Goal: Task Accomplishment & Management: Use online tool/utility

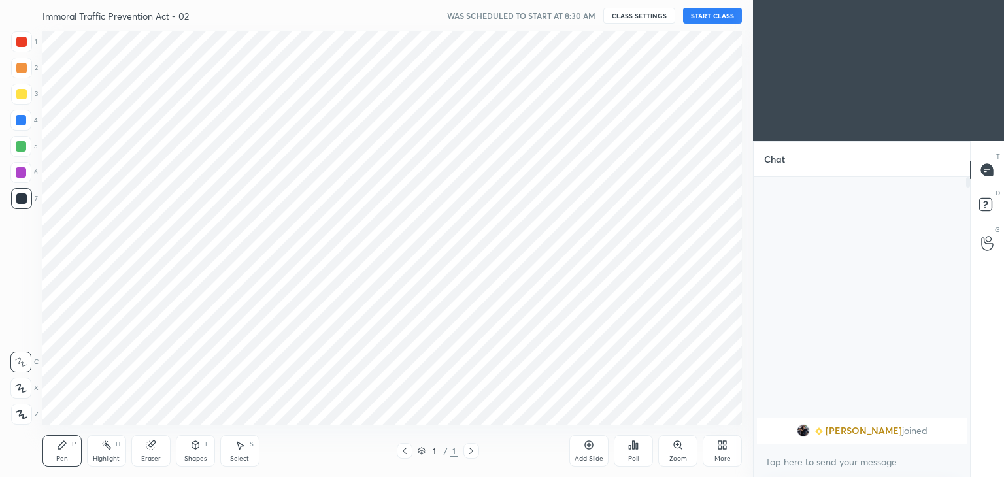
scroll to position [393, 701]
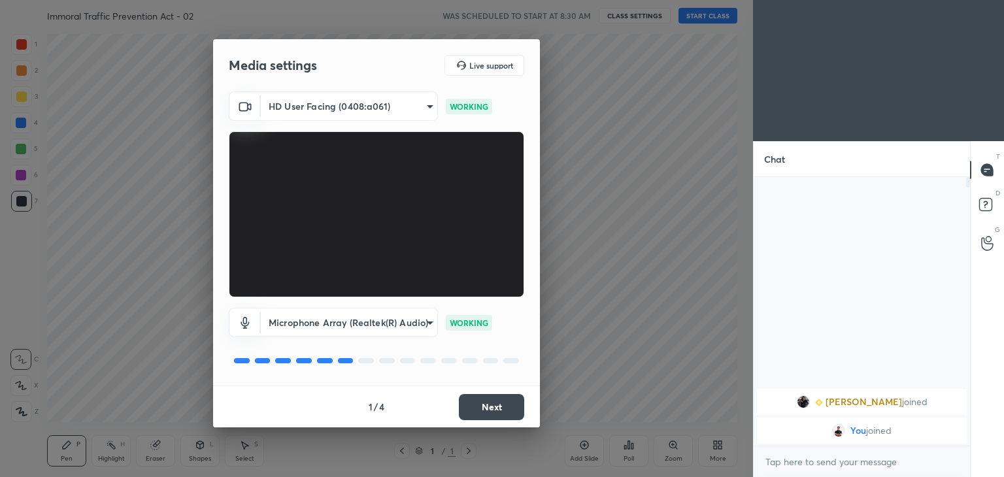
click at [478, 405] on button "Next" at bounding box center [491, 407] width 65 height 26
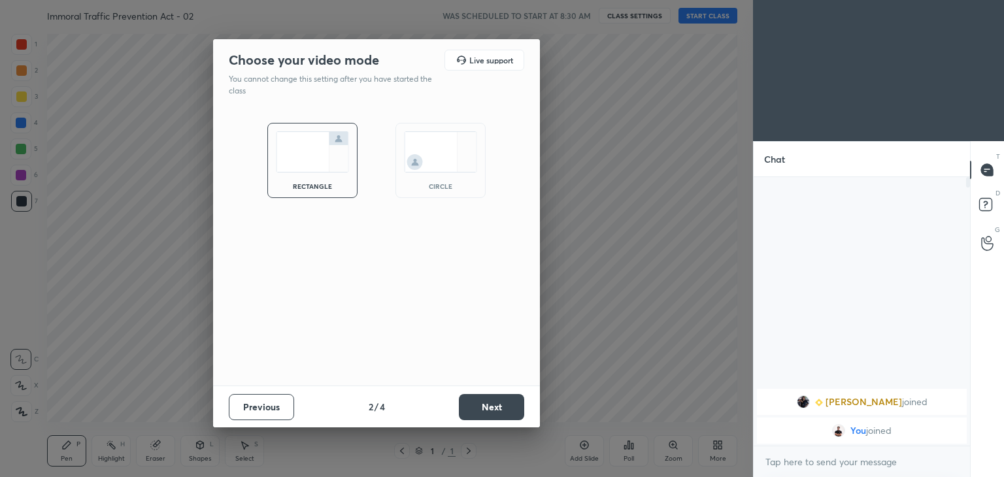
click at [432, 163] on img at bounding box center [440, 151] width 73 height 41
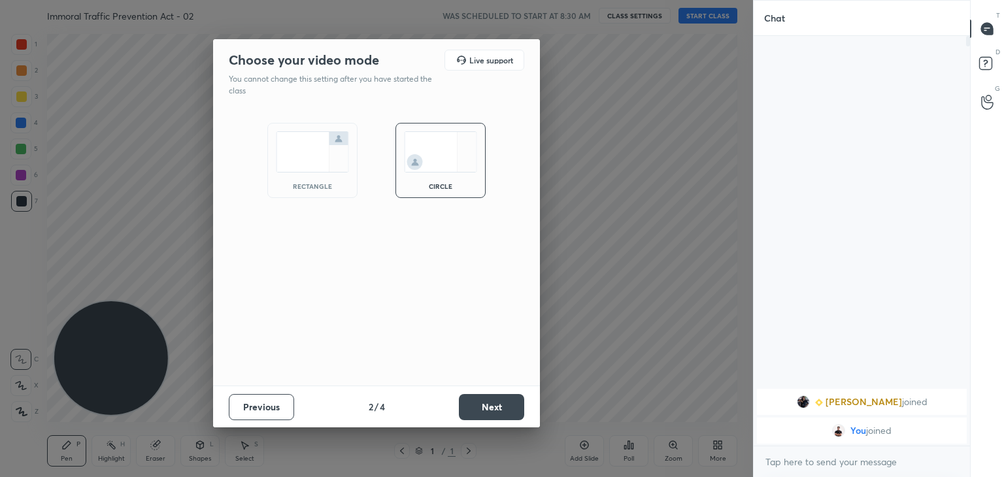
click at [499, 393] on div "Previous 2 / 4 Next" at bounding box center [376, 407] width 327 height 42
click at [501, 406] on button "Next" at bounding box center [491, 407] width 65 height 26
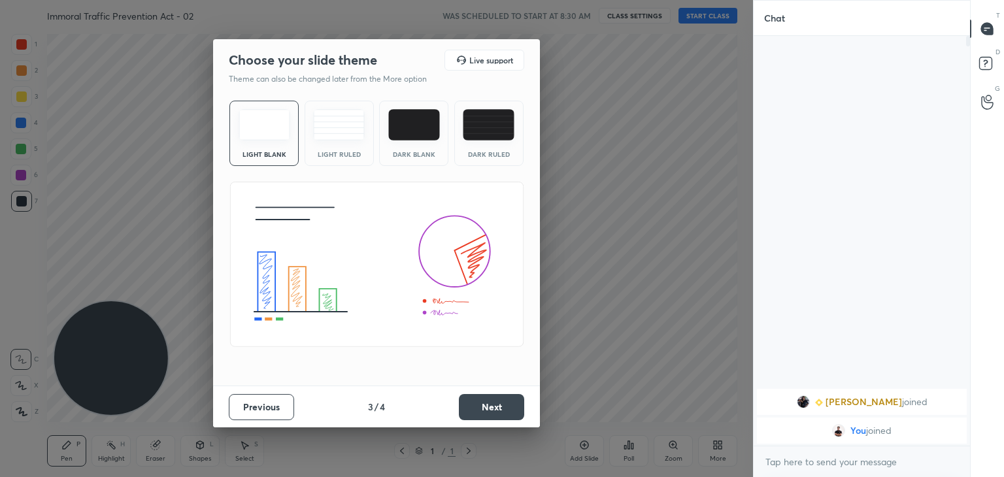
click at [516, 401] on button "Next" at bounding box center [491, 407] width 65 height 26
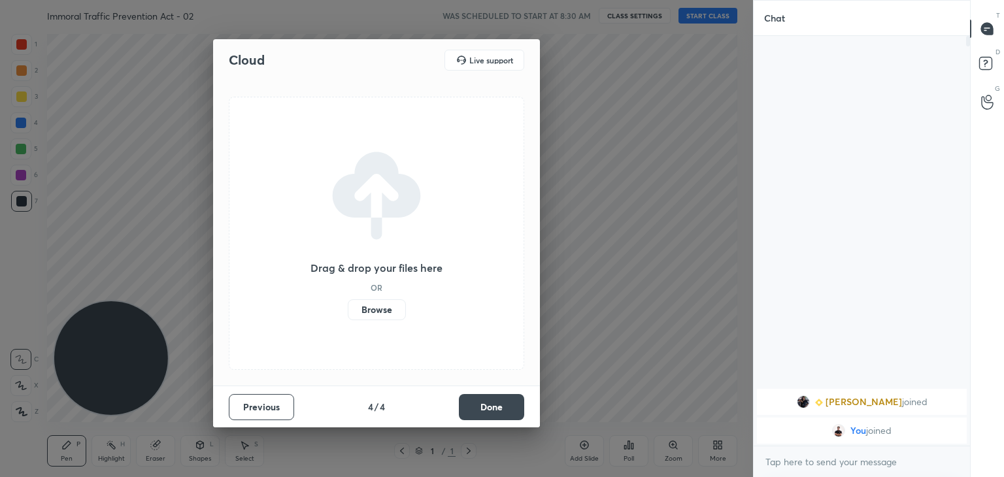
click at [510, 401] on button "Done" at bounding box center [491, 407] width 65 height 26
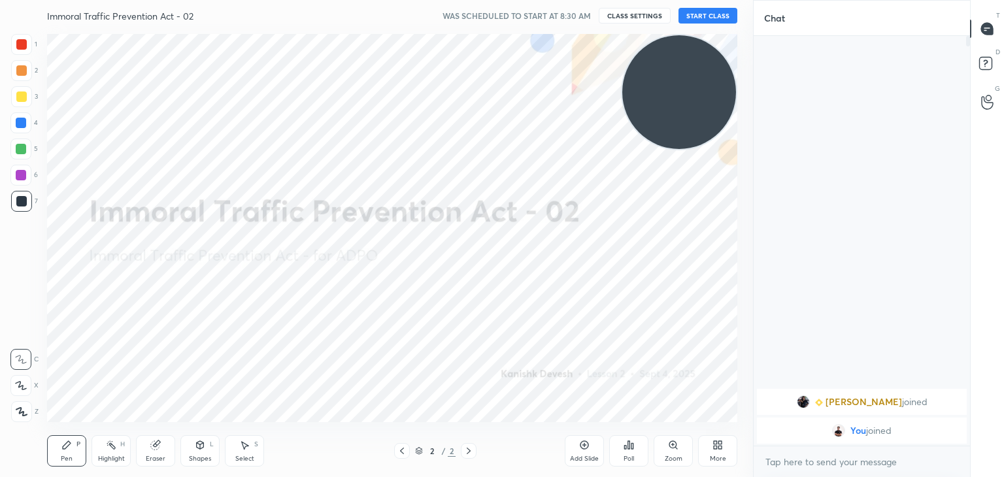
drag, startPoint x: 128, startPoint y: 363, endPoint x: 739, endPoint y: 64, distance: 679.6
click at [739, 64] on div "Setting up your live class" at bounding box center [392, 227] width 701 height 393
click at [721, 16] on button "START CLASS" at bounding box center [707, 16] width 59 height 16
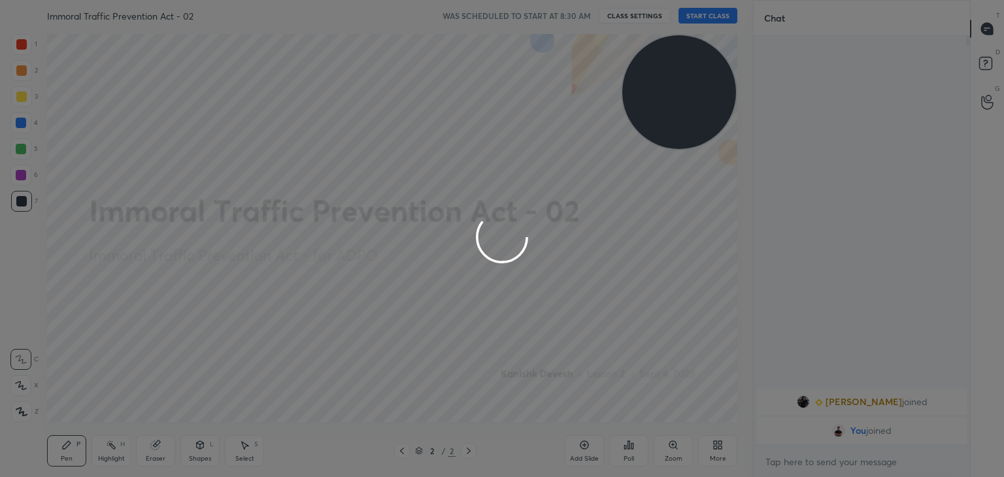
type textarea "x"
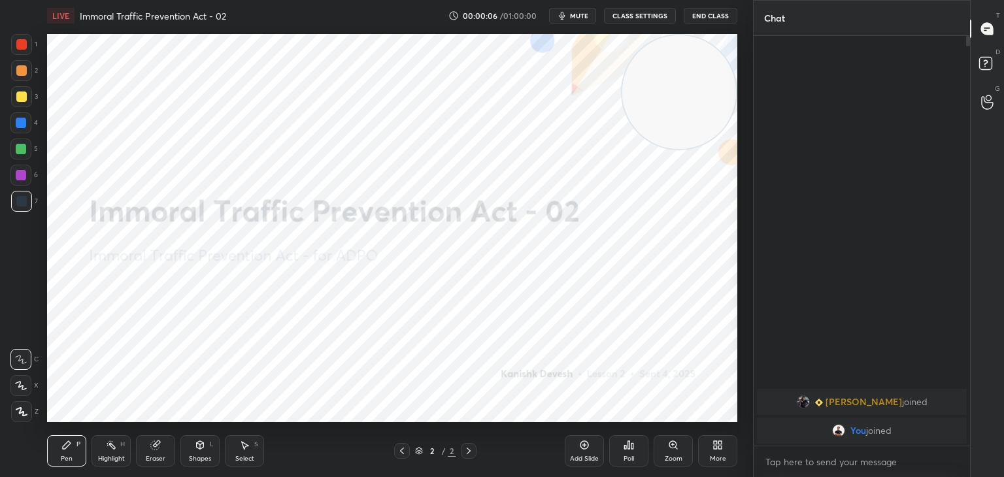
click at [24, 44] on div at bounding box center [21, 44] width 10 height 10
click at [21, 409] on icon at bounding box center [21, 412] width 10 height 8
click at [116, 446] on icon at bounding box center [111, 445] width 10 height 10
click at [15, 408] on div at bounding box center [20, 411] width 21 height 21
click at [157, 442] on icon at bounding box center [156, 444] width 7 height 7
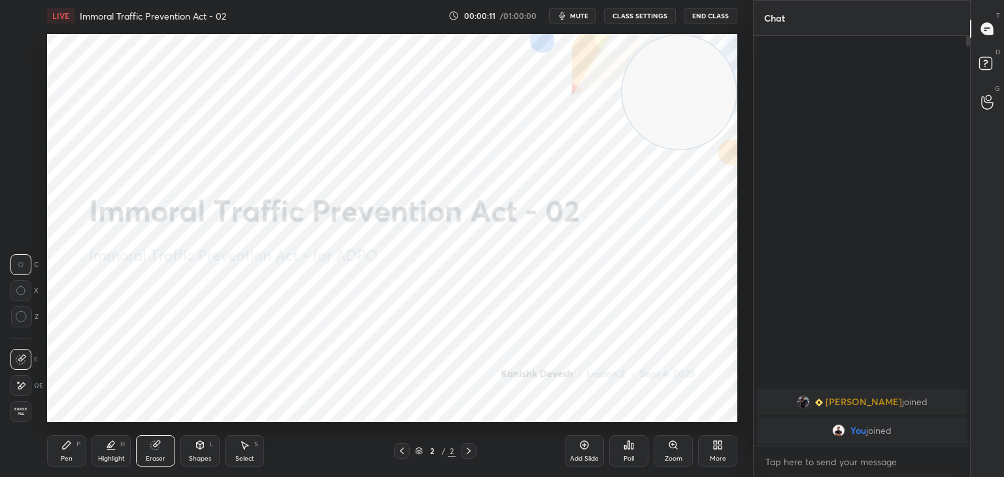
click at [16, 385] on icon at bounding box center [21, 385] width 10 height 11
click at [61, 451] on div "Pen P" at bounding box center [66, 450] width 39 height 31
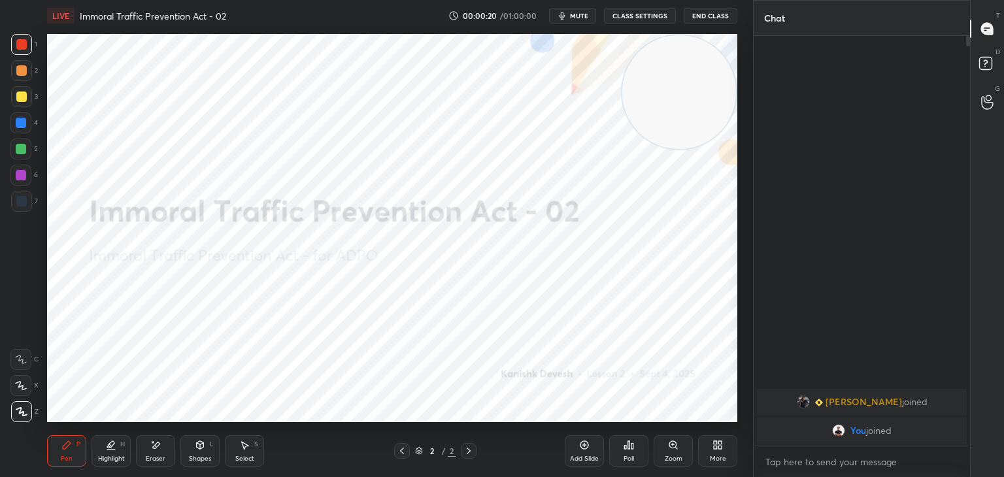
drag, startPoint x: 150, startPoint y: 461, endPoint x: 151, endPoint y: 453, distance: 8.0
click at [150, 458] on div "Eraser" at bounding box center [156, 459] width 20 height 7
drag, startPoint x: 107, startPoint y: 447, endPoint x: 117, endPoint y: 427, distance: 21.9
click at [108, 445] on icon at bounding box center [111, 445] width 10 height 10
drag, startPoint x: 159, startPoint y: 446, endPoint x: 165, endPoint y: 425, distance: 20.9
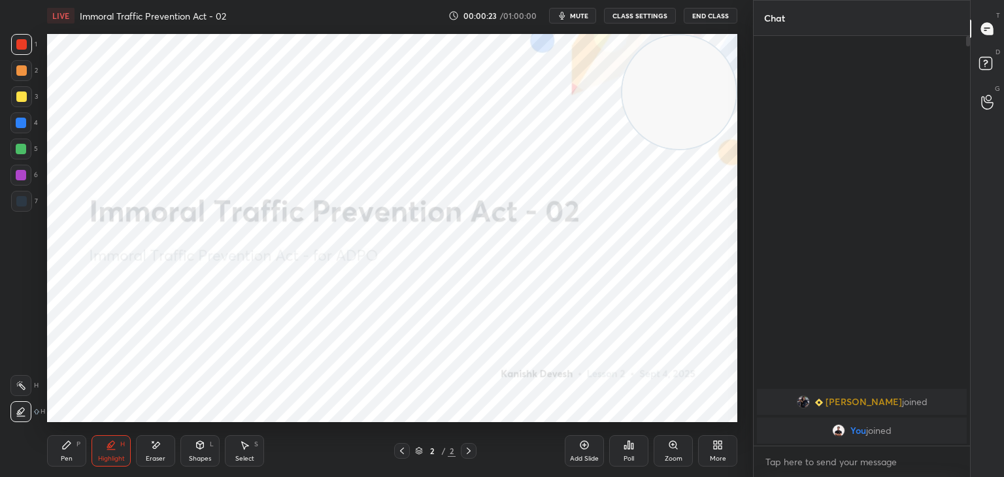
click at [160, 445] on icon at bounding box center [155, 445] width 10 height 11
drag, startPoint x: 73, startPoint y: 450, endPoint x: 86, endPoint y: 446, distance: 13.6
click at [73, 450] on div "Pen P" at bounding box center [66, 450] width 39 height 31
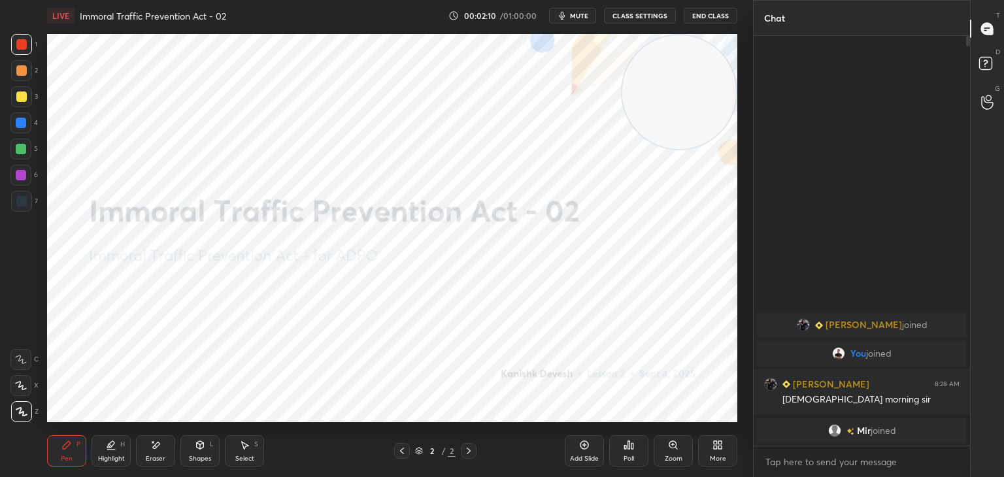
click at [588, 448] on icon at bounding box center [584, 445] width 10 height 10
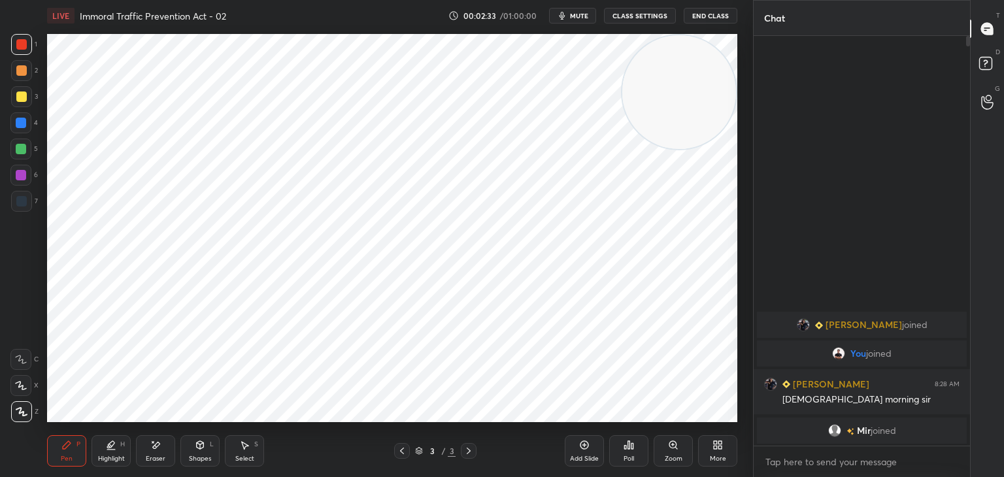
drag, startPoint x: 159, startPoint y: 455, endPoint x: 162, endPoint y: 448, distance: 7.7
click at [159, 454] on div "Eraser" at bounding box center [155, 450] width 39 height 31
click at [76, 452] on div "Pen P" at bounding box center [66, 450] width 39 height 31
click at [21, 202] on div at bounding box center [21, 201] width 10 height 10
click at [18, 173] on div at bounding box center [21, 175] width 10 height 10
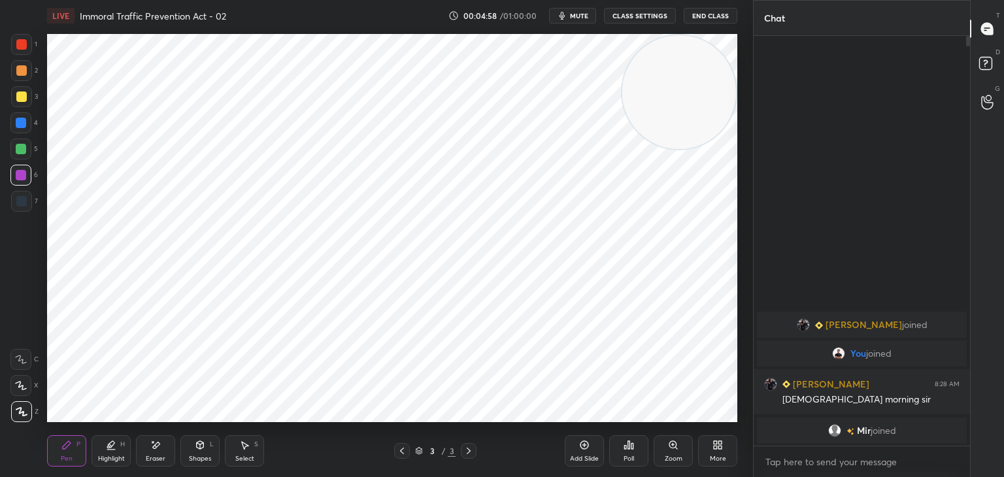
drag, startPoint x: 17, startPoint y: 204, endPoint x: 44, endPoint y: 203, distance: 27.5
click at [18, 204] on div at bounding box center [21, 201] width 10 height 10
click at [23, 149] on div at bounding box center [21, 149] width 10 height 10
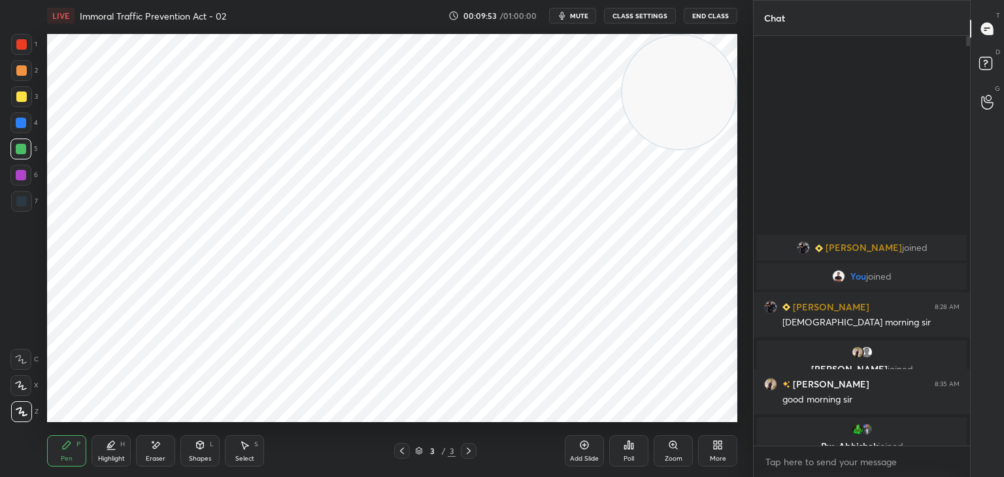
drag, startPoint x: 24, startPoint y: 177, endPoint x: 30, endPoint y: 182, distance: 8.4
click at [24, 178] on div at bounding box center [21, 175] width 10 height 10
click at [23, 198] on div at bounding box center [21, 201] width 10 height 10
click at [23, 42] on div at bounding box center [21, 44] width 10 height 10
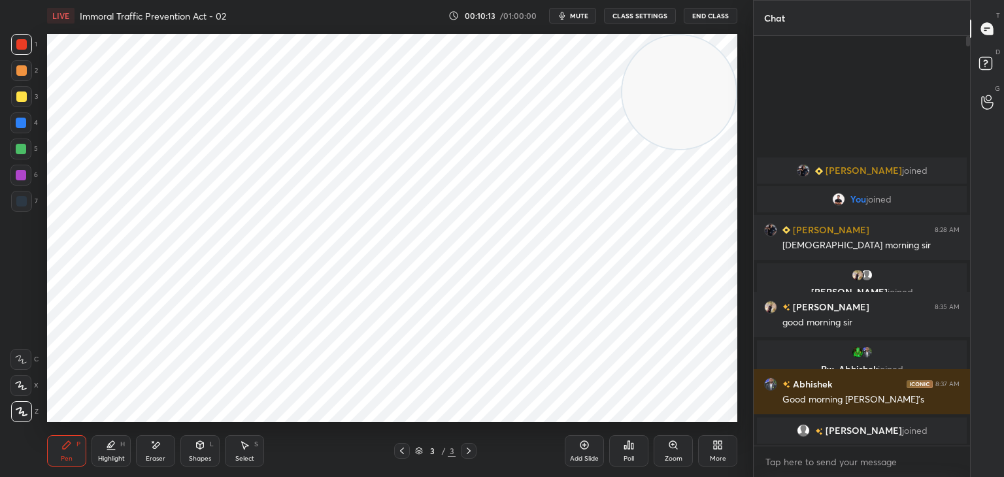
click at [155, 443] on icon at bounding box center [155, 445] width 10 height 11
click at [73, 442] on div "Pen P" at bounding box center [66, 450] width 39 height 31
click at [579, 447] on icon at bounding box center [584, 445] width 10 height 10
drag, startPoint x: 23, startPoint y: 169, endPoint x: 34, endPoint y: 167, distance: 11.3
click at [25, 169] on div at bounding box center [20, 175] width 21 height 21
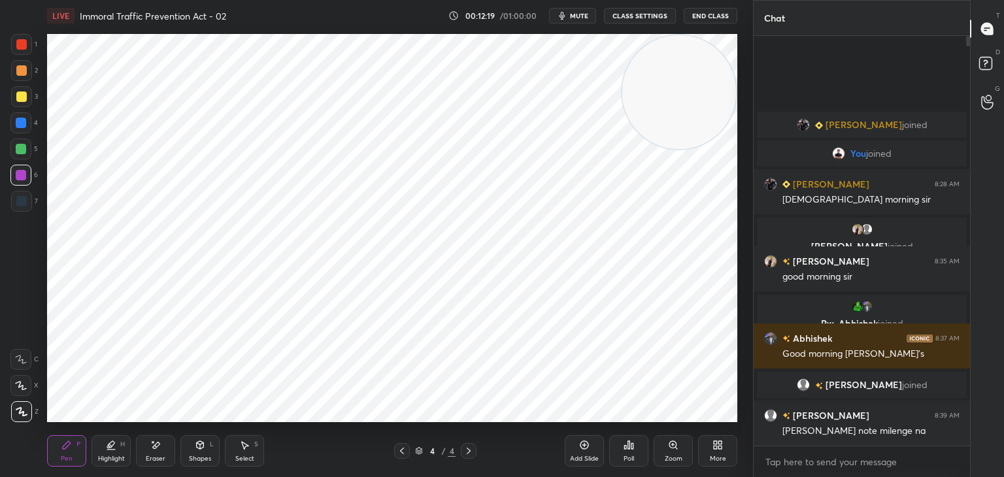
click at [581, 446] on icon at bounding box center [584, 445] width 10 height 10
drag, startPoint x: 8, startPoint y: 40, endPoint x: 23, endPoint y: 49, distance: 17.0
click at [10, 40] on div "1 2 3 4 5 6 7 C X Z E E Erase all H H" at bounding box center [21, 228] width 42 height 388
click at [24, 53] on div at bounding box center [21, 44] width 21 height 21
click at [21, 173] on div at bounding box center [21, 175] width 10 height 10
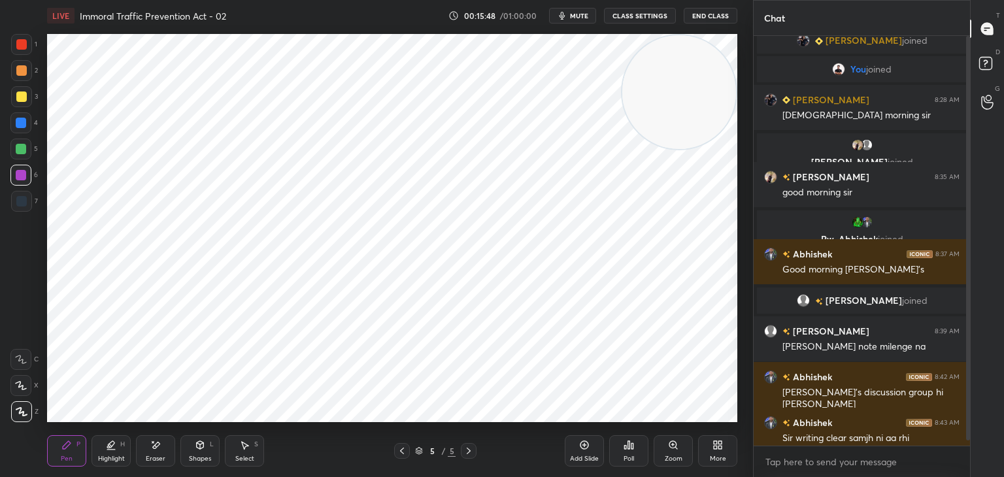
scroll to position [18, 0]
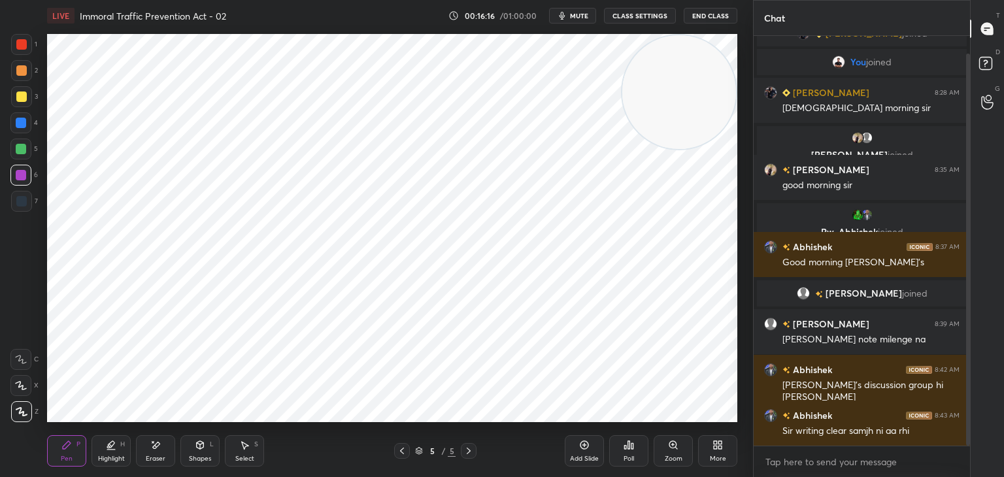
click at [398, 453] on icon at bounding box center [402, 451] width 10 height 10
click at [580, 446] on icon at bounding box center [584, 445] width 8 height 8
click at [18, 202] on div at bounding box center [21, 201] width 10 height 10
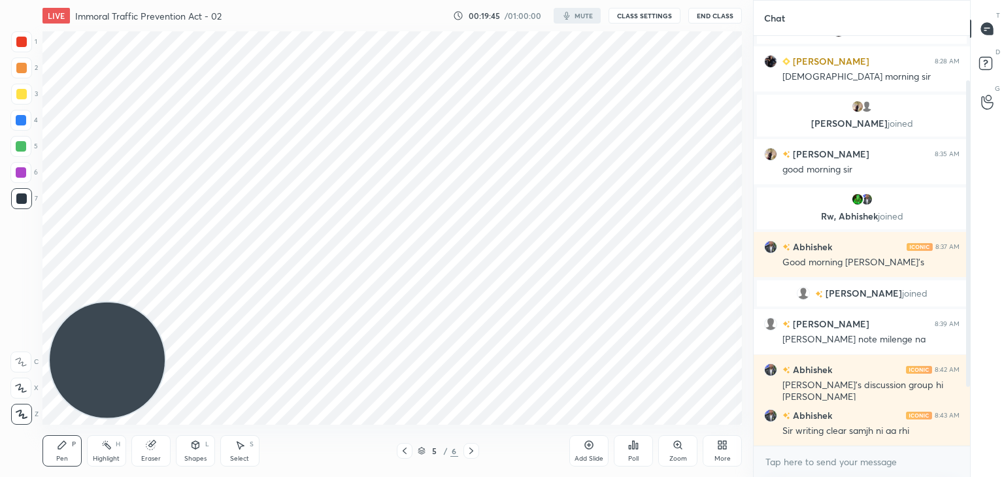
scroll to position [393, 701]
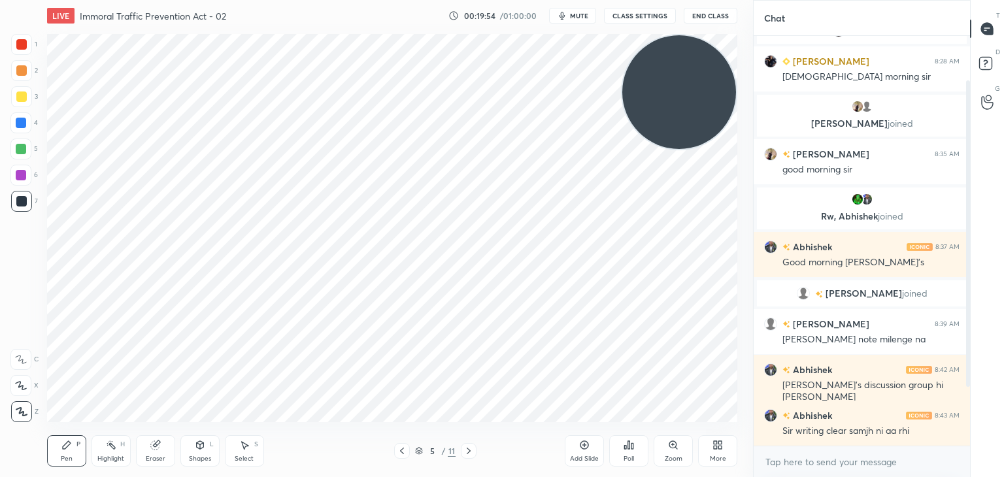
drag, startPoint x: 137, startPoint y: 378, endPoint x: 758, endPoint y: 105, distance: 678.1
click at [758, 106] on div "1 2 3 4 5 6 7 C X Z C X Z E E Erase all H H LIVE Immoral Traffic Prevention Act…" at bounding box center [502, 238] width 1004 height 477
click at [713, 446] on icon at bounding box center [717, 445] width 10 height 10
click at [637, 347] on div "Dark Mode" at bounding box center [644, 350] width 52 height 31
type textarea "x"
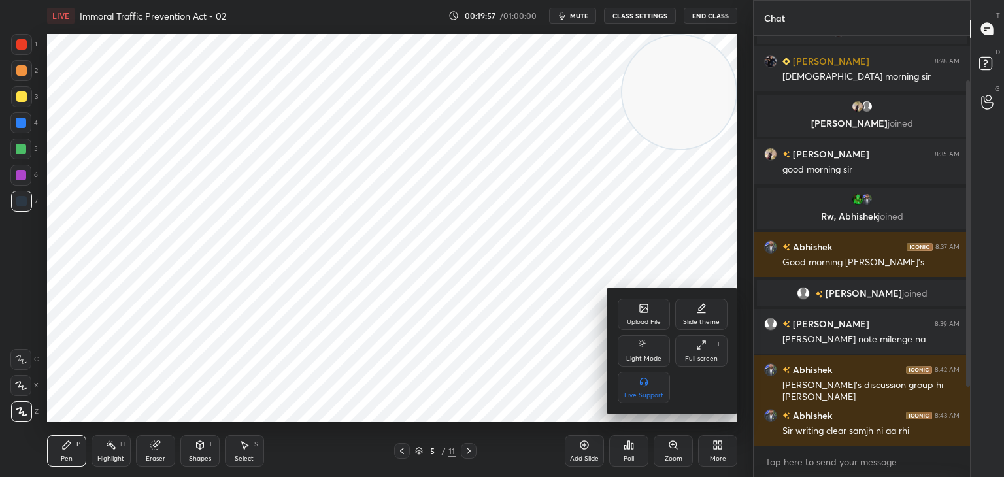
click at [722, 445] on div at bounding box center [502, 238] width 1004 height 477
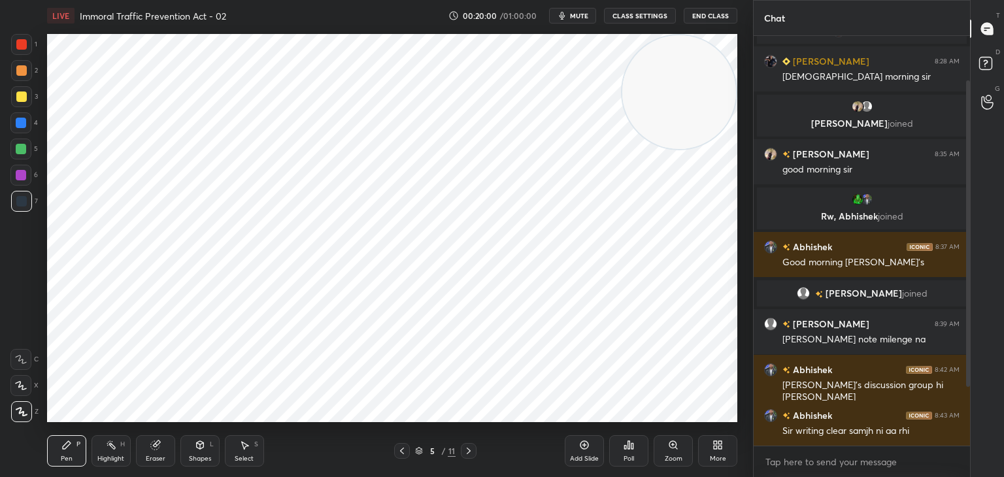
scroll to position [0, 0]
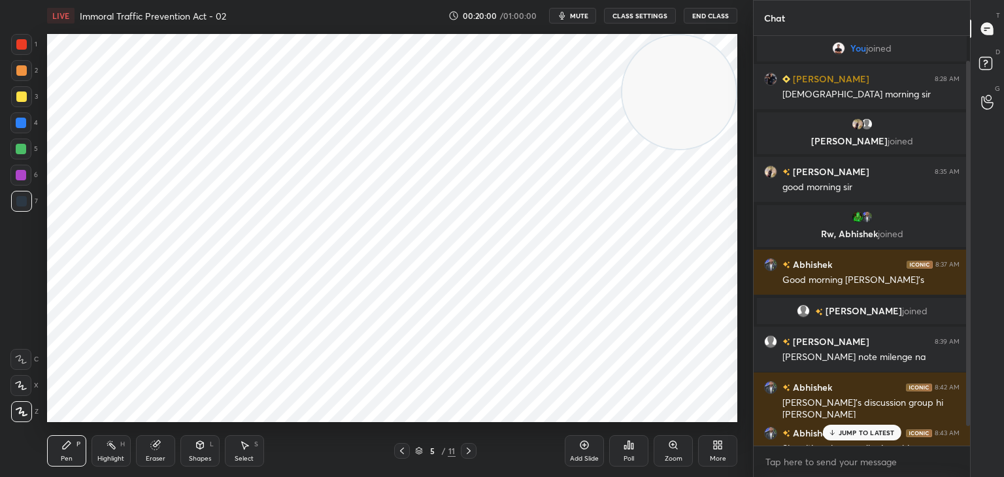
drag, startPoint x: 967, startPoint y: 340, endPoint x: 974, endPoint y: 326, distance: 15.2
click at [976, 325] on div "Chat ruchika joined You joined ruchika 8:28 AM gud morning sir Harsha, Mir join…" at bounding box center [878, 238] width 251 height 477
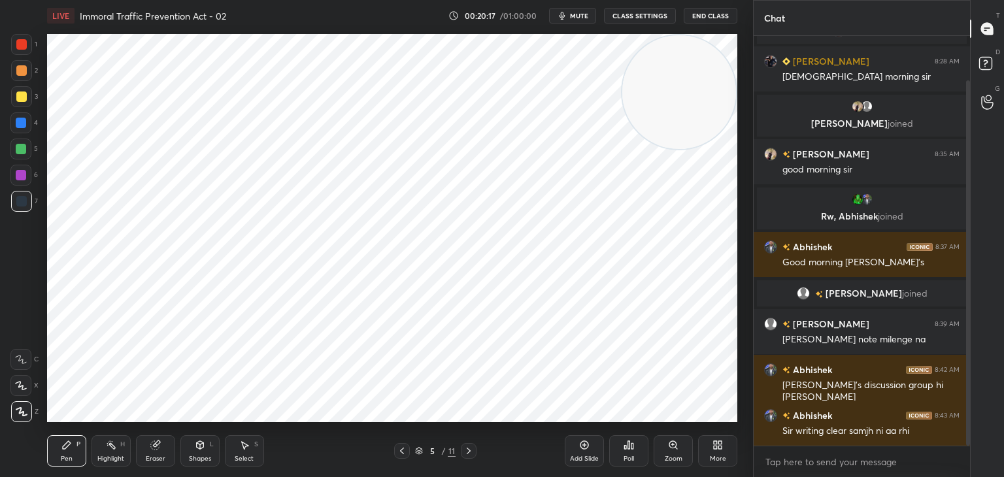
scroll to position [95, 0]
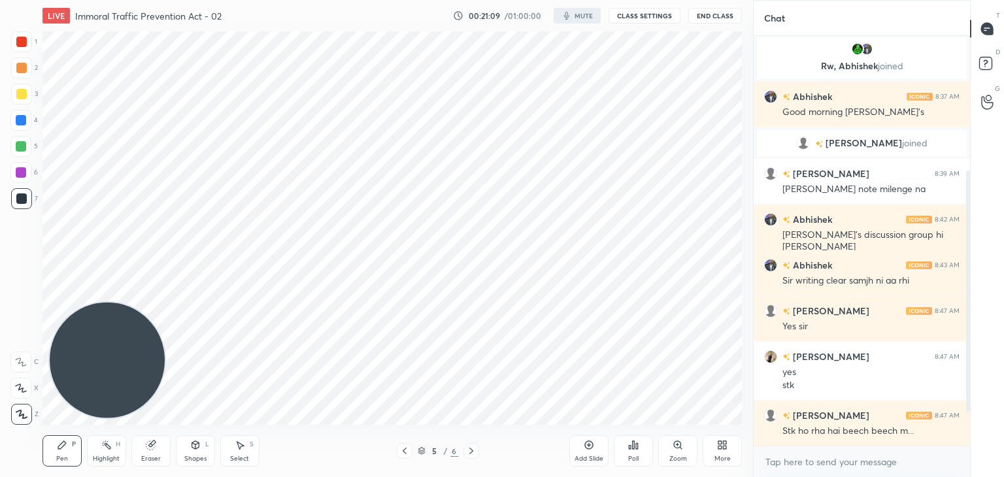
scroll to position [393, 701]
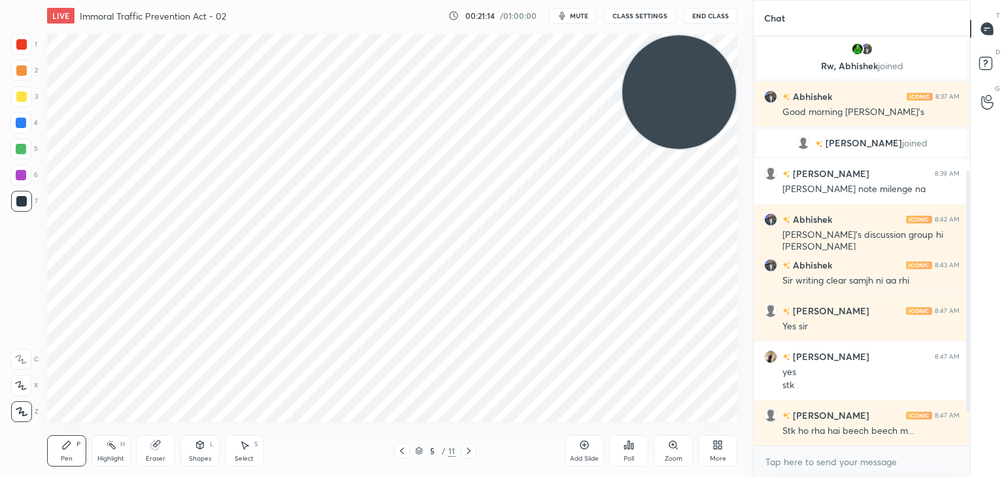
drag, startPoint x: 105, startPoint y: 376, endPoint x: 694, endPoint y: 88, distance: 656.2
click at [694, 88] on video at bounding box center [679, 92] width 114 height 114
click at [968, 335] on div at bounding box center [968, 291] width 4 height 241
drag, startPoint x: 968, startPoint y: 335, endPoint x: 967, endPoint y: 426, distance: 91.5
click at [967, 426] on div at bounding box center [966, 241] width 8 height 410
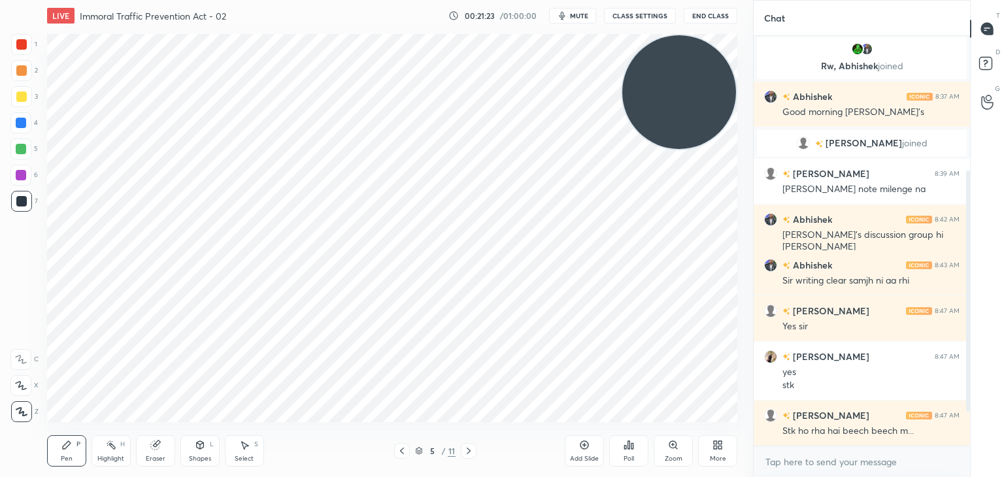
drag, startPoint x: 966, startPoint y: 402, endPoint x: 965, endPoint y: 432, distance: 30.1
click at [971, 442] on div "Chat ruchika joined You joined ruchika 8:28 AM gud morning sir Harsha, Mir join…" at bounding box center [878, 238] width 251 height 477
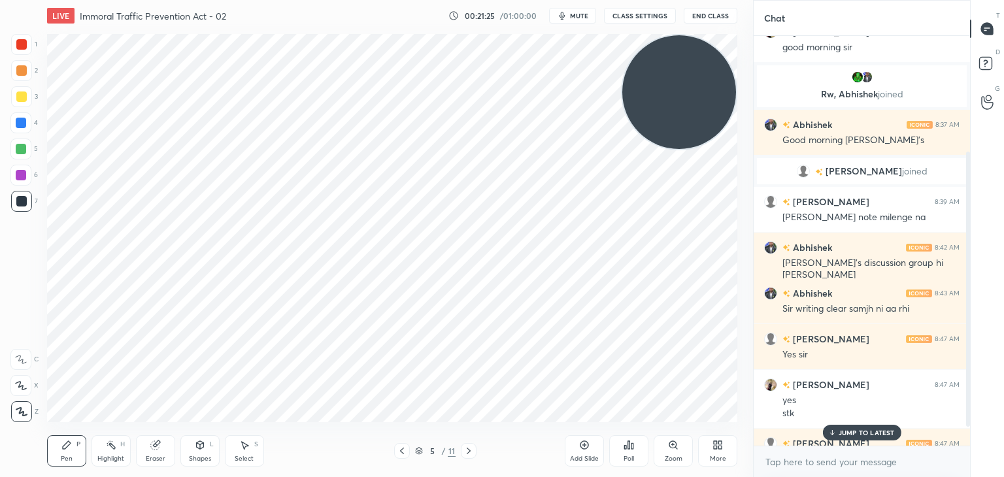
scroll to position [200, 0]
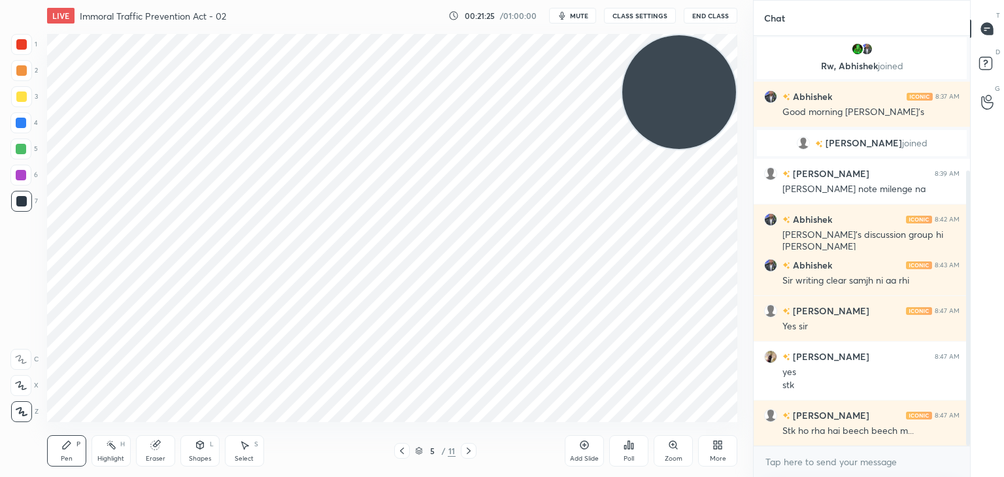
drag, startPoint x: 968, startPoint y: 393, endPoint x: 967, endPoint y: 440, distance: 46.4
click at [967, 440] on div at bounding box center [968, 309] width 4 height 276
click at [717, 448] on icon at bounding box center [717, 445] width 10 height 10
click at [652, 357] on div "Dark Mode" at bounding box center [644, 359] width 34 height 7
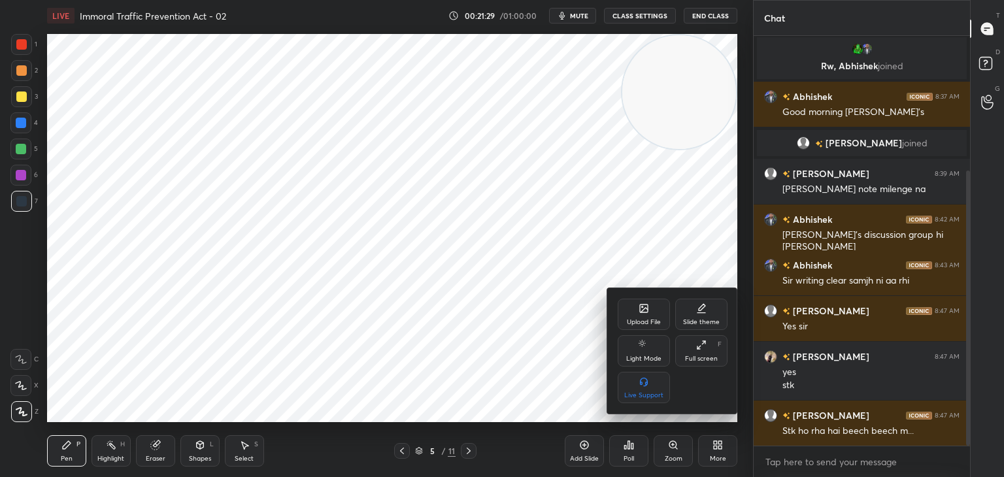
click at [499, 450] on div at bounding box center [502, 238] width 1004 height 477
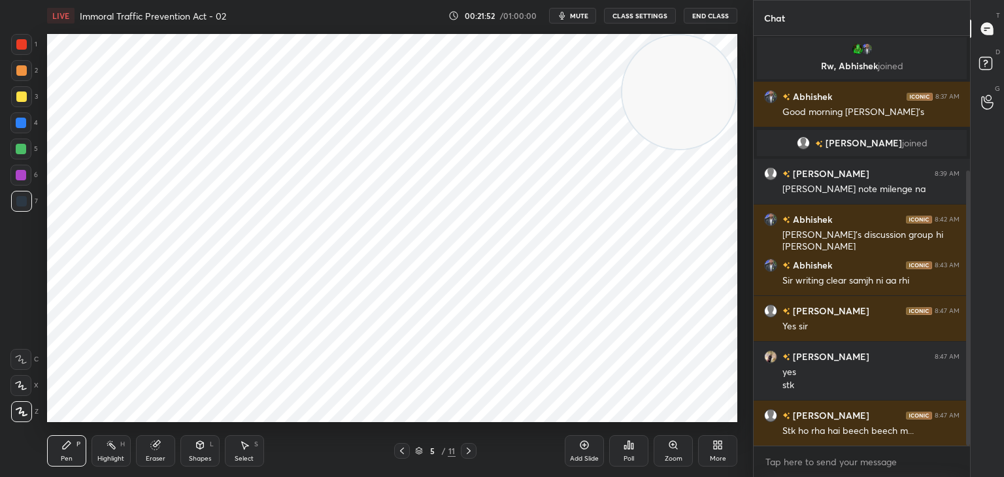
click at [24, 171] on div at bounding box center [21, 175] width 10 height 10
drag, startPoint x: 156, startPoint y: 446, endPoint x: 193, endPoint y: 423, distance: 44.1
click at [159, 444] on icon at bounding box center [155, 445] width 10 height 10
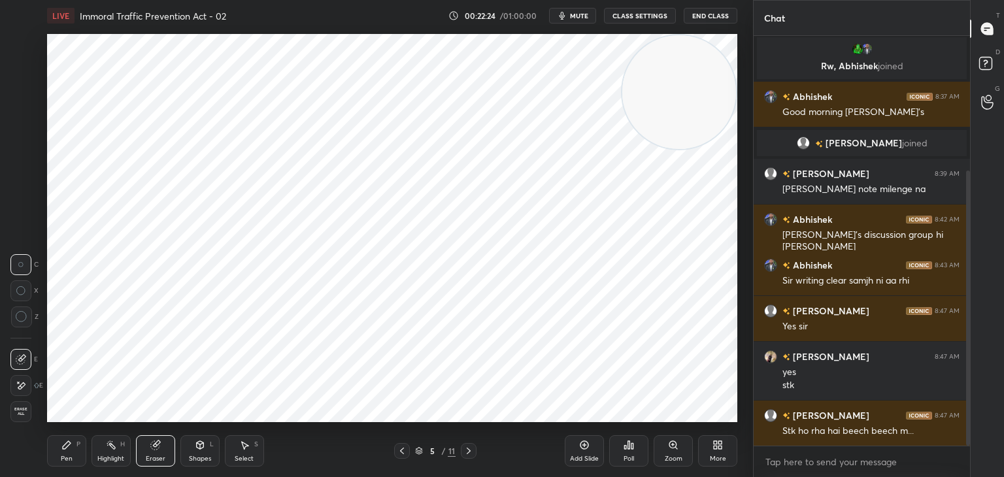
click at [22, 389] on icon at bounding box center [21, 385] width 10 height 11
drag, startPoint x: 72, startPoint y: 447, endPoint x: 88, endPoint y: 423, distance: 28.8
click at [72, 446] on div "Pen P" at bounding box center [66, 450] width 39 height 31
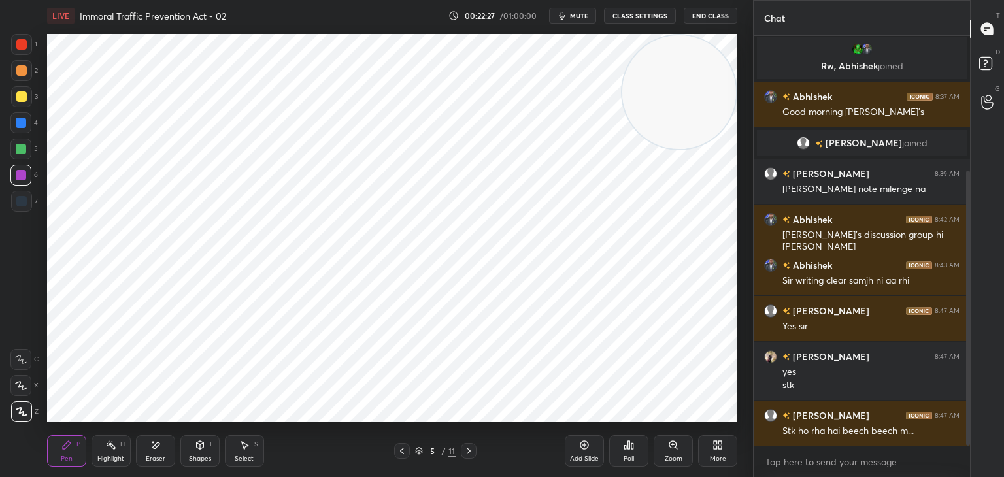
click at [27, 44] on div at bounding box center [21, 44] width 21 height 21
click at [26, 201] on div at bounding box center [21, 201] width 10 height 10
click at [21, 145] on div at bounding box center [21, 149] width 10 height 10
click at [467, 451] on icon at bounding box center [468, 451] width 10 height 10
click at [399, 446] on div at bounding box center [402, 451] width 16 height 16
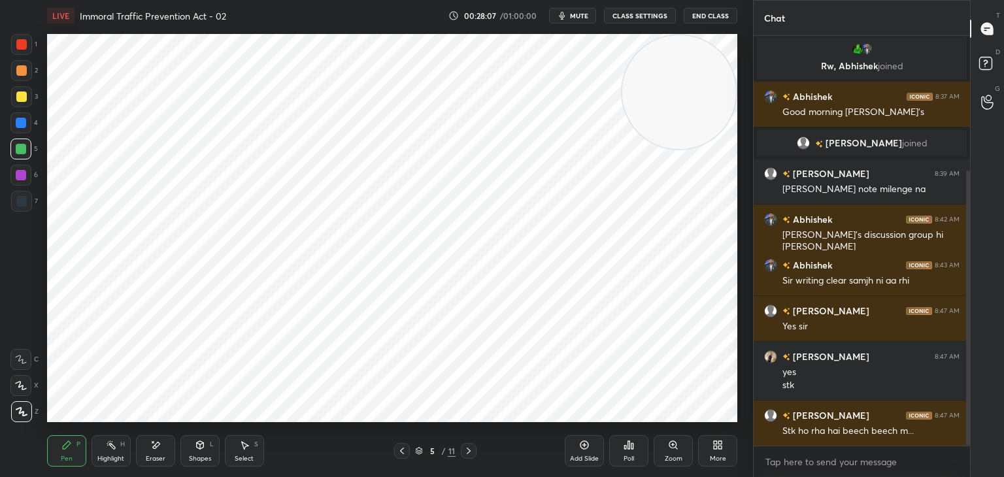
click at [476, 453] on div "5 / 11" at bounding box center [435, 451] width 259 height 16
click at [468, 450] on icon at bounding box center [468, 451] width 10 height 10
drag, startPoint x: 21, startPoint y: 177, endPoint x: 33, endPoint y: 178, distance: 11.8
click at [25, 178] on div at bounding box center [21, 175] width 10 height 10
drag, startPoint x: 152, startPoint y: 449, endPoint x: 149, endPoint y: 440, distance: 9.5
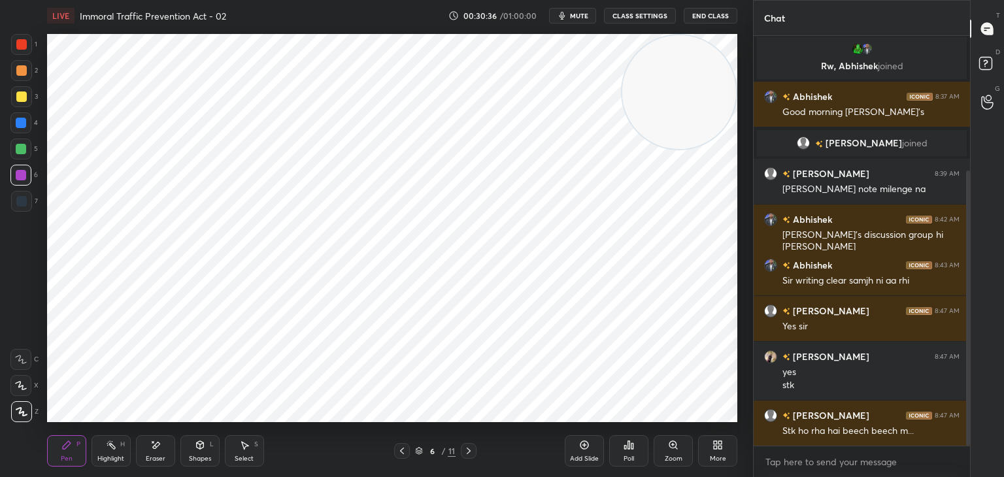
click at [152, 449] on icon at bounding box center [155, 445] width 10 height 11
click at [63, 445] on div "Pen P" at bounding box center [66, 450] width 39 height 31
click at [586, 447] on icon at bounding box center [584, 445] width 10 height 10
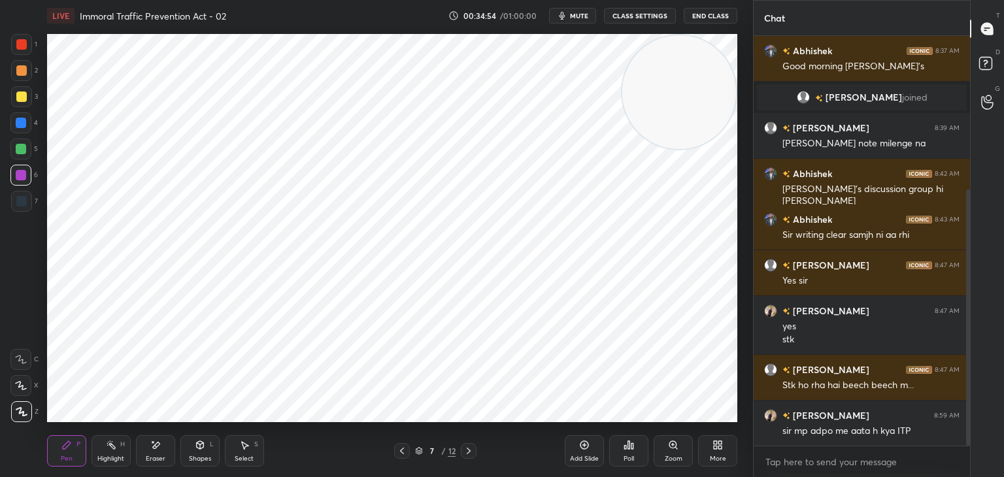
click at [584, 450] on icon at bounding box center [584, 445] width 10 height 10
click at [18, 42] on div at bounding box center [21, 44] width 10 height 10
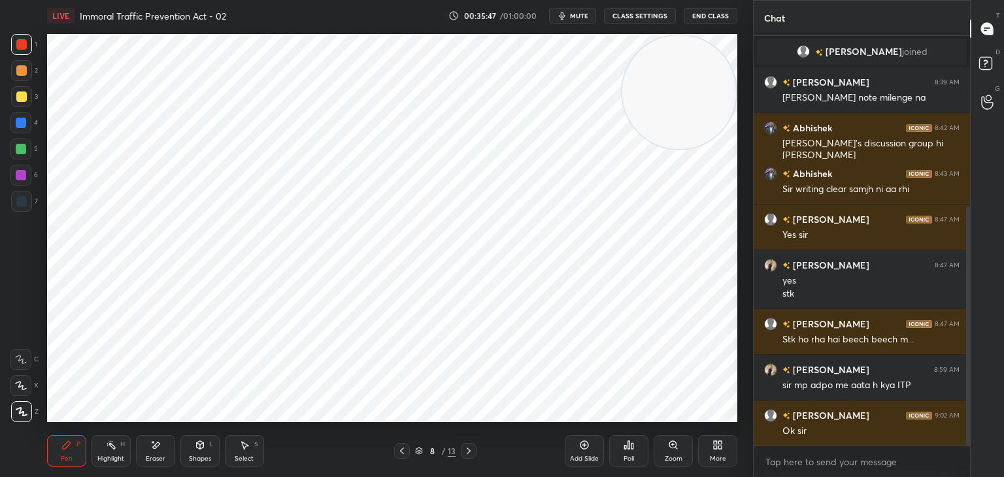
click at [711, 16] on button "End Class" at bounding box center [711, 16] width 54 height 16
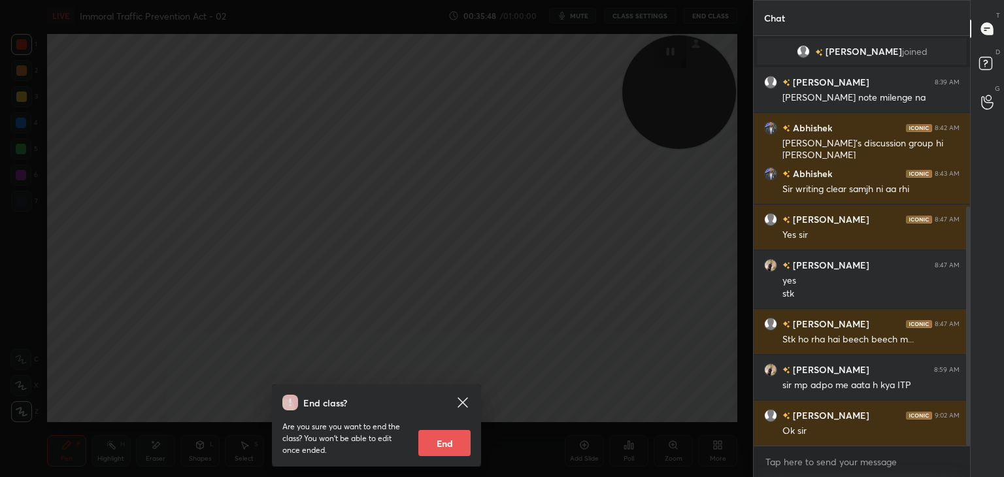
click at [458, 437] on button "End" at bounding box center [444, 443] width 52 height 26
type textarea "x"
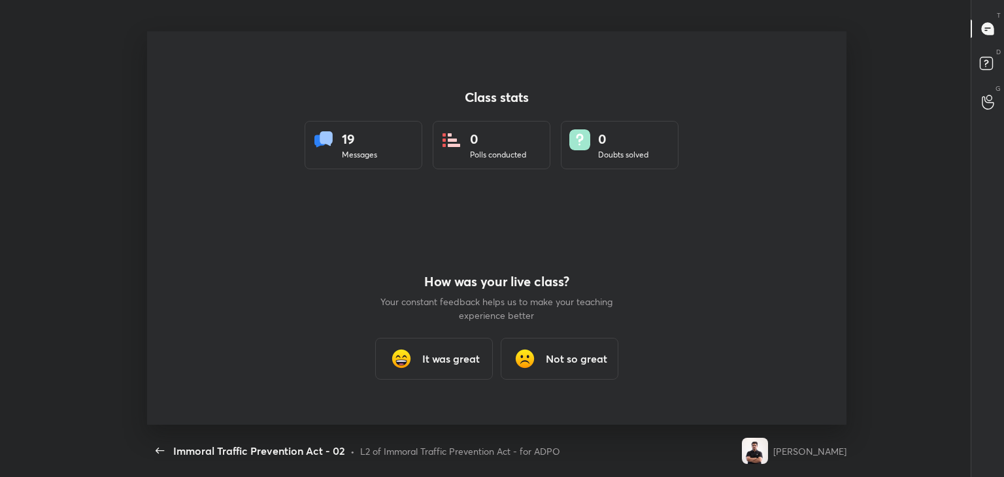
scroll to position [0, 0]
